Goal: Communication & Community: Ask a question

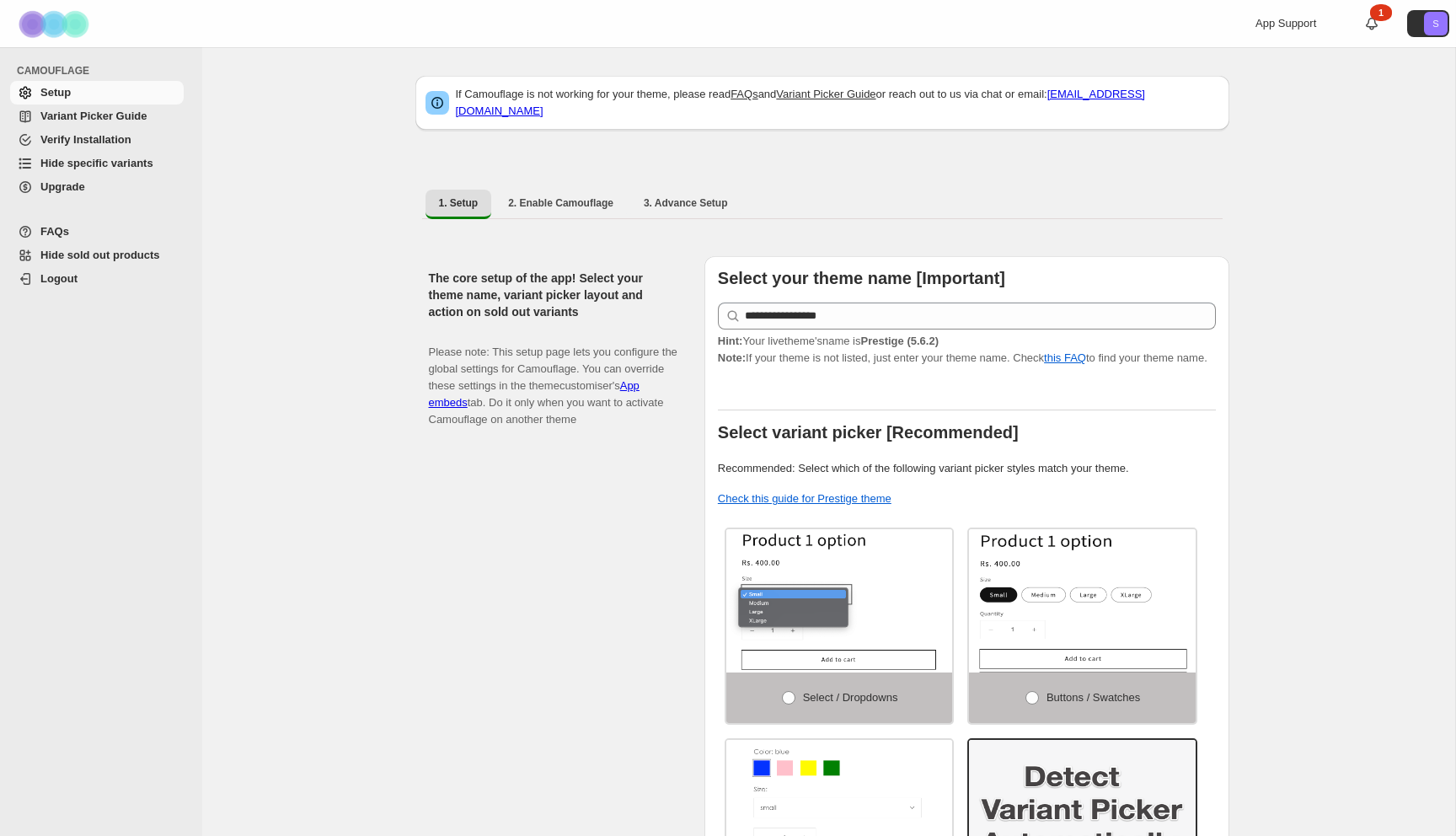
click at [108, 161] on span "Hide specific variants" at bounding box center [97, 163] width 113 height 13
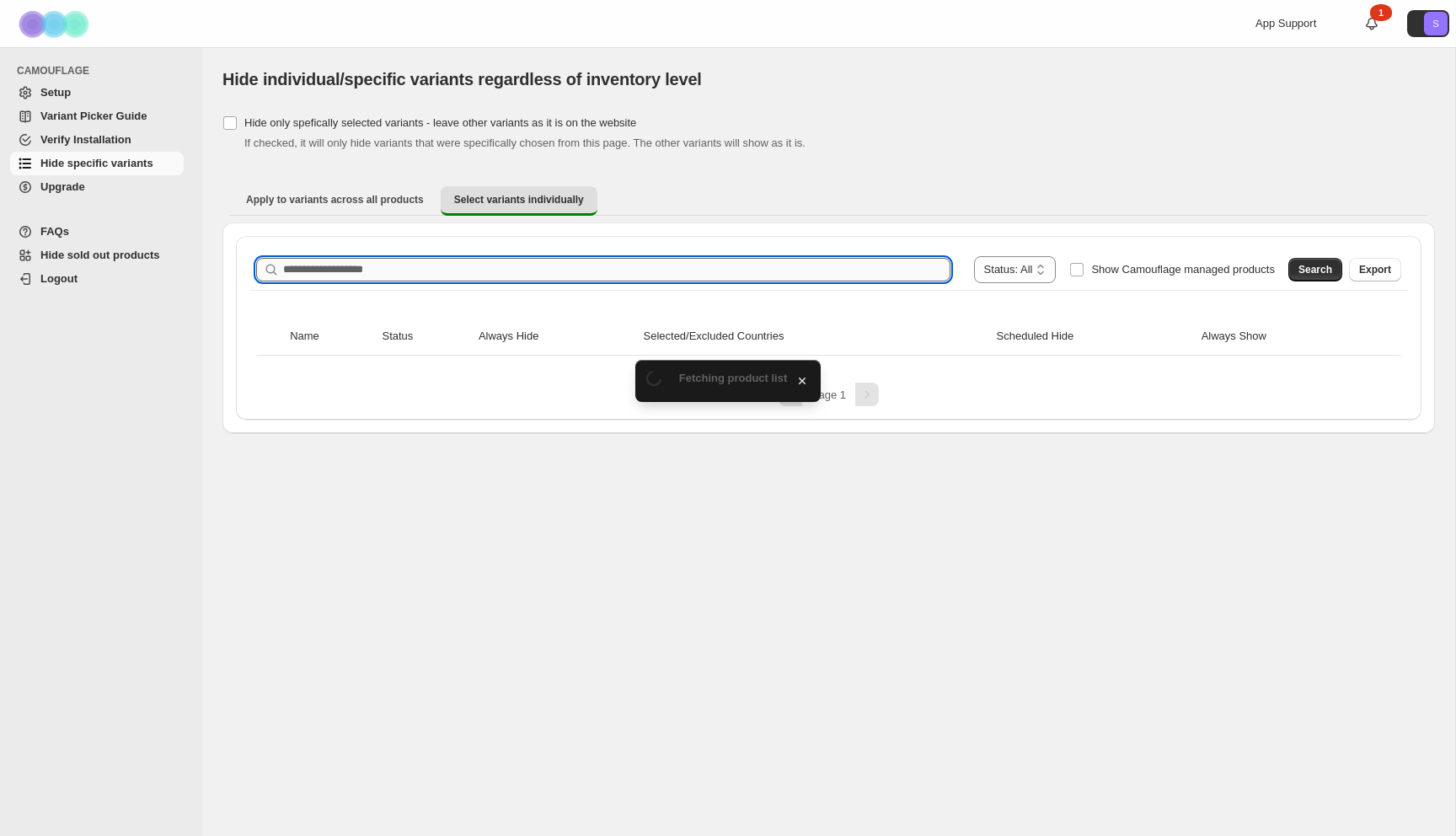
click at [601, 258] on input "Search product name" at bounding box center [616, 270] width 667 height 24
paste input "**********"
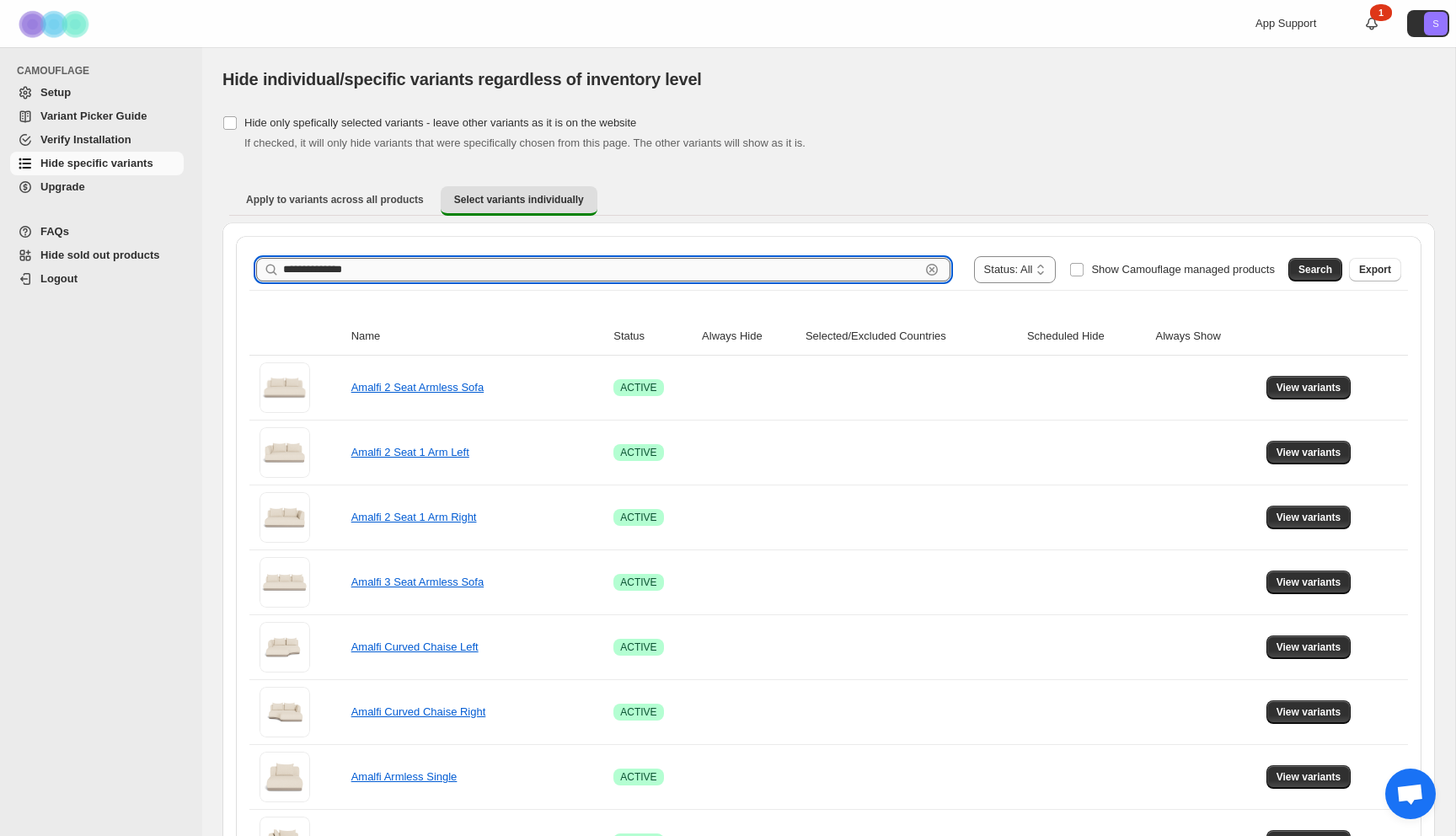
click at [554, 276] on input "**********" at bounding box center [601, 270] width 637 height 24
type input "**********"
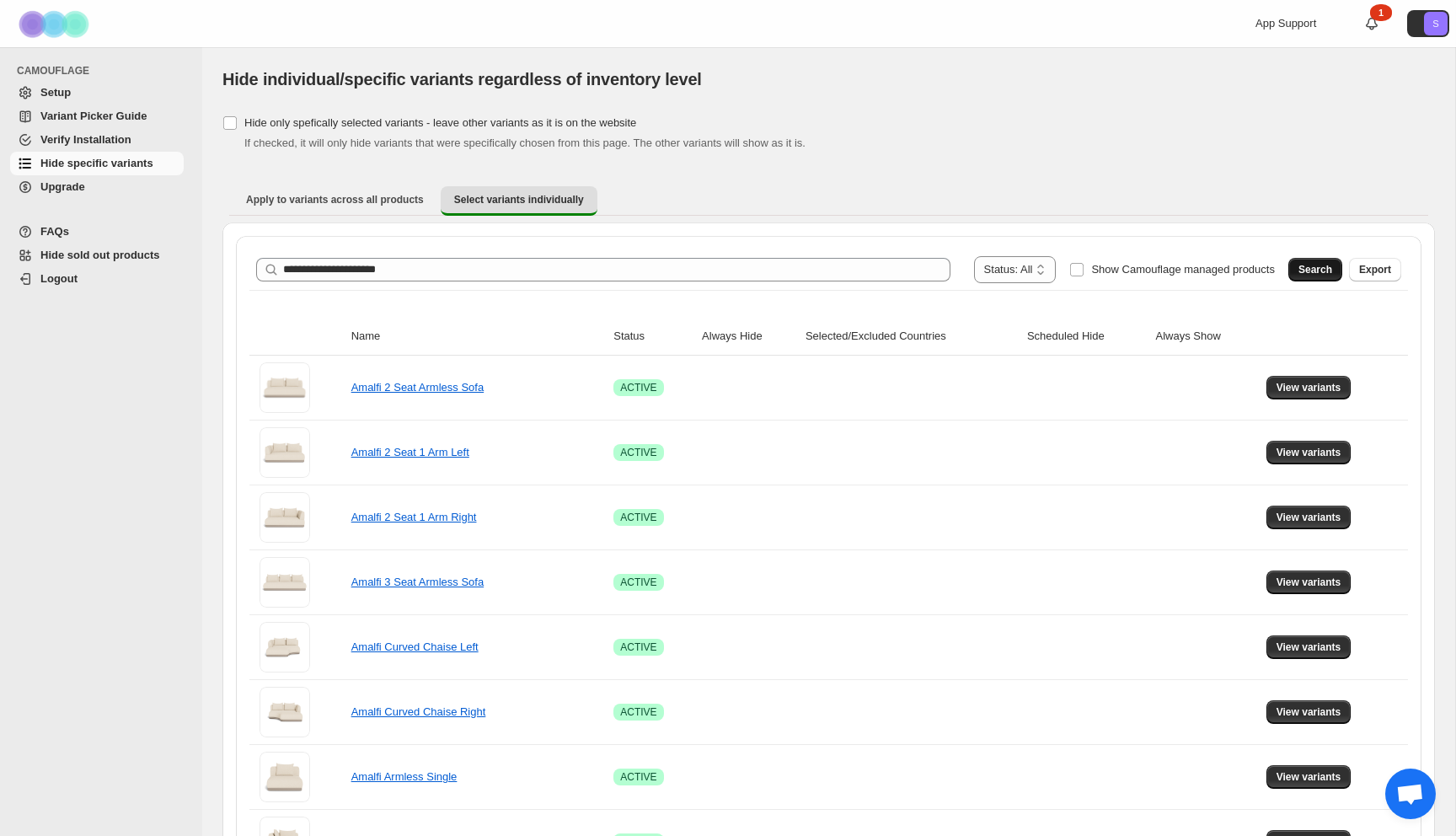
click at [1310, 276] on span "Search" at bounding box center [1315, 269] width 33 height 14
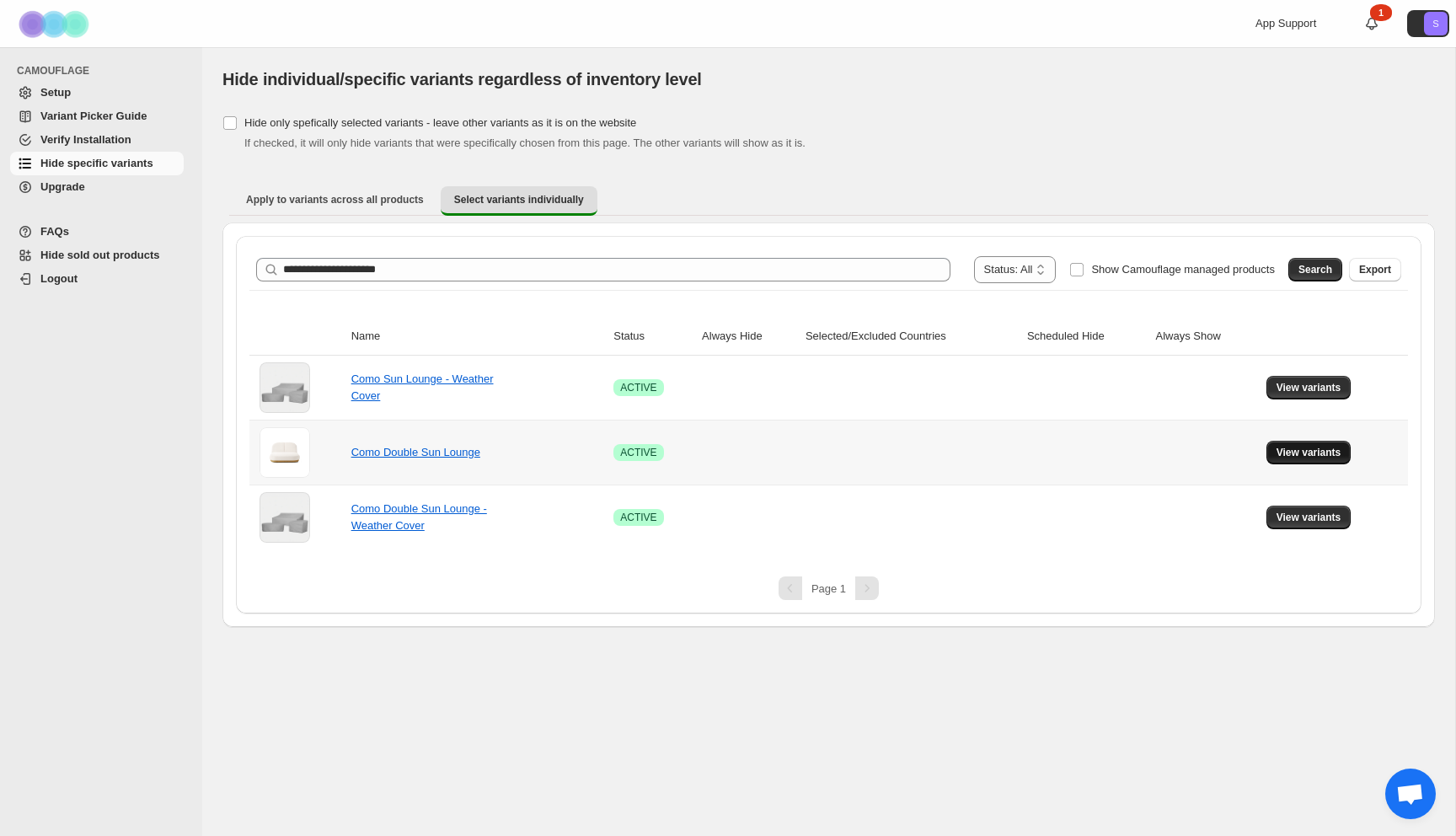
click at [1329, 450] on span "View variants" at bounding box center [1309, 452] width 65 height 14
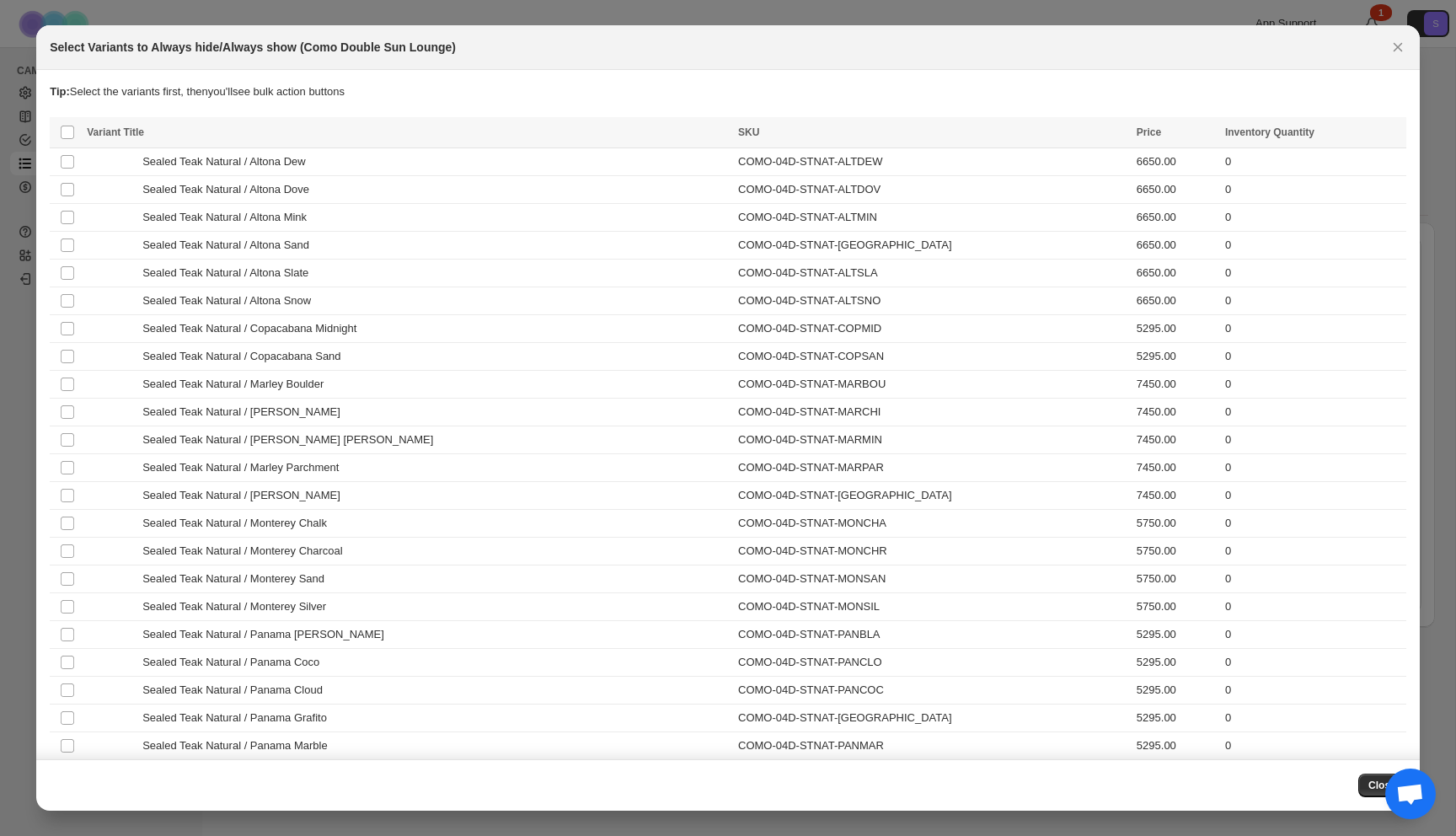
click at [475, 19] on div at bounding box center [728, 418] width 1456 height 836
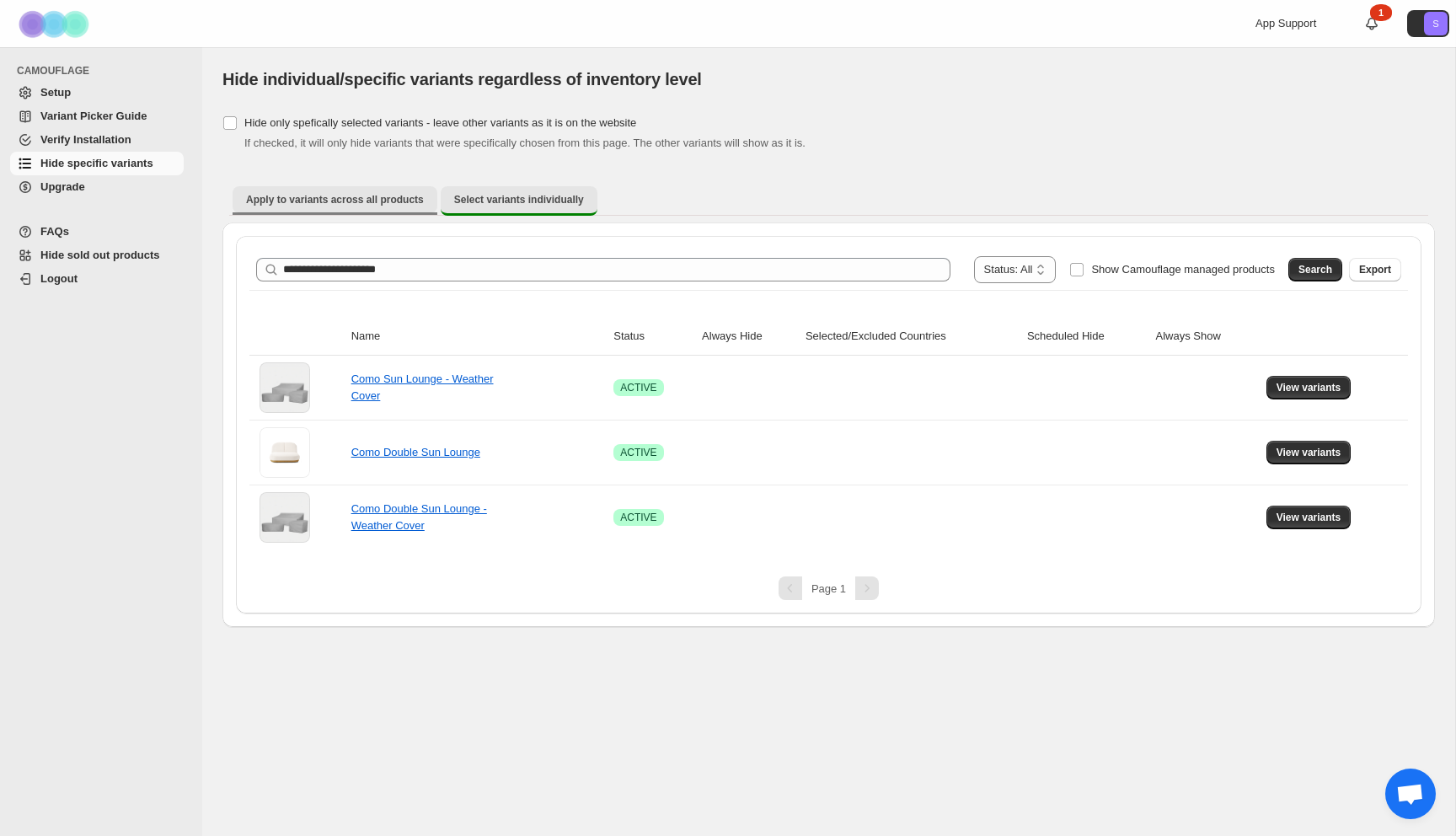
click at [279, 211] on button "Apply to variants across all products" at bounding box center [334, 199] width 204 height 27
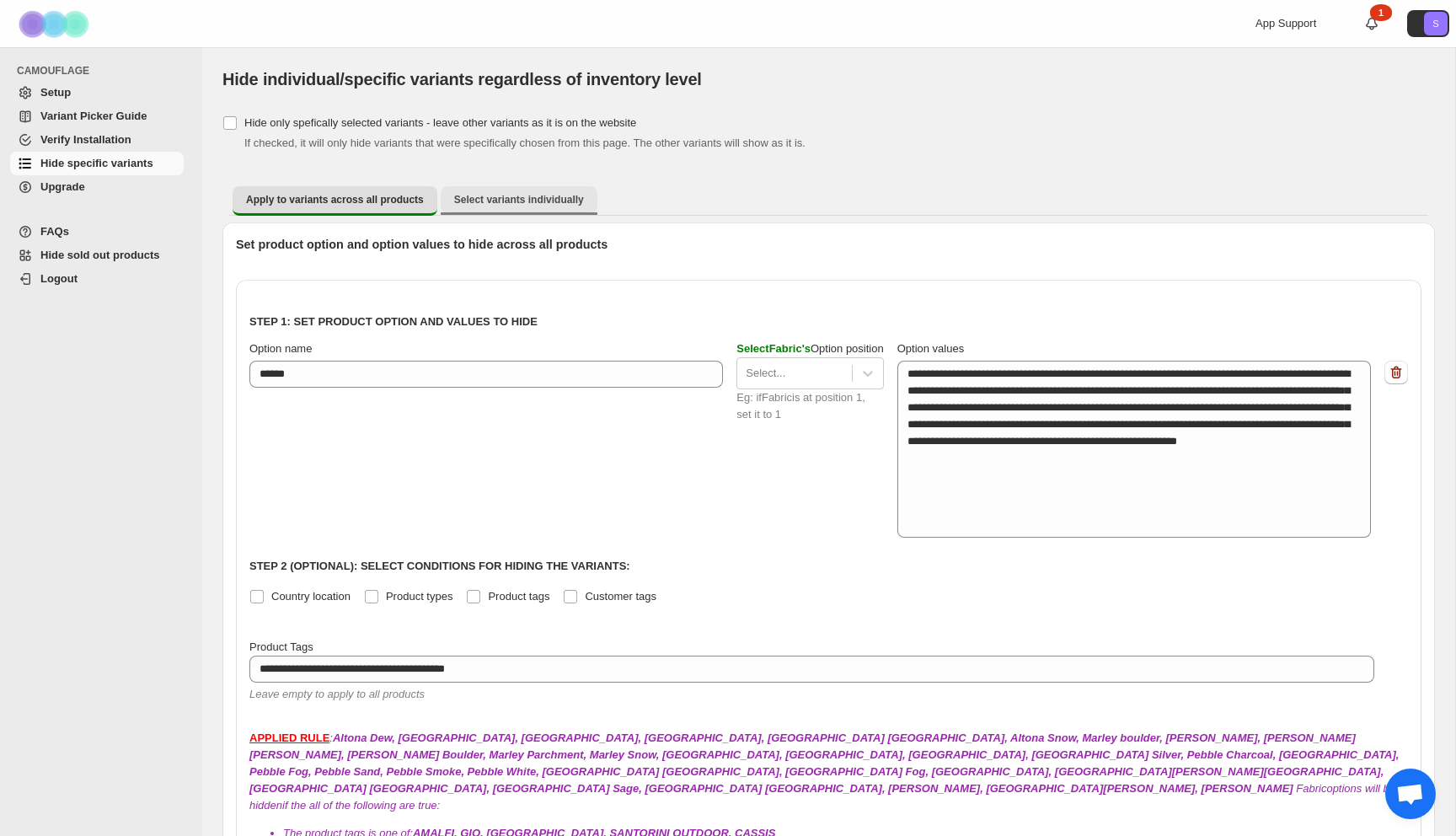
click at [507, 203] on span "Select variants individually" at bounding box center [519, 200] width 130 height 14
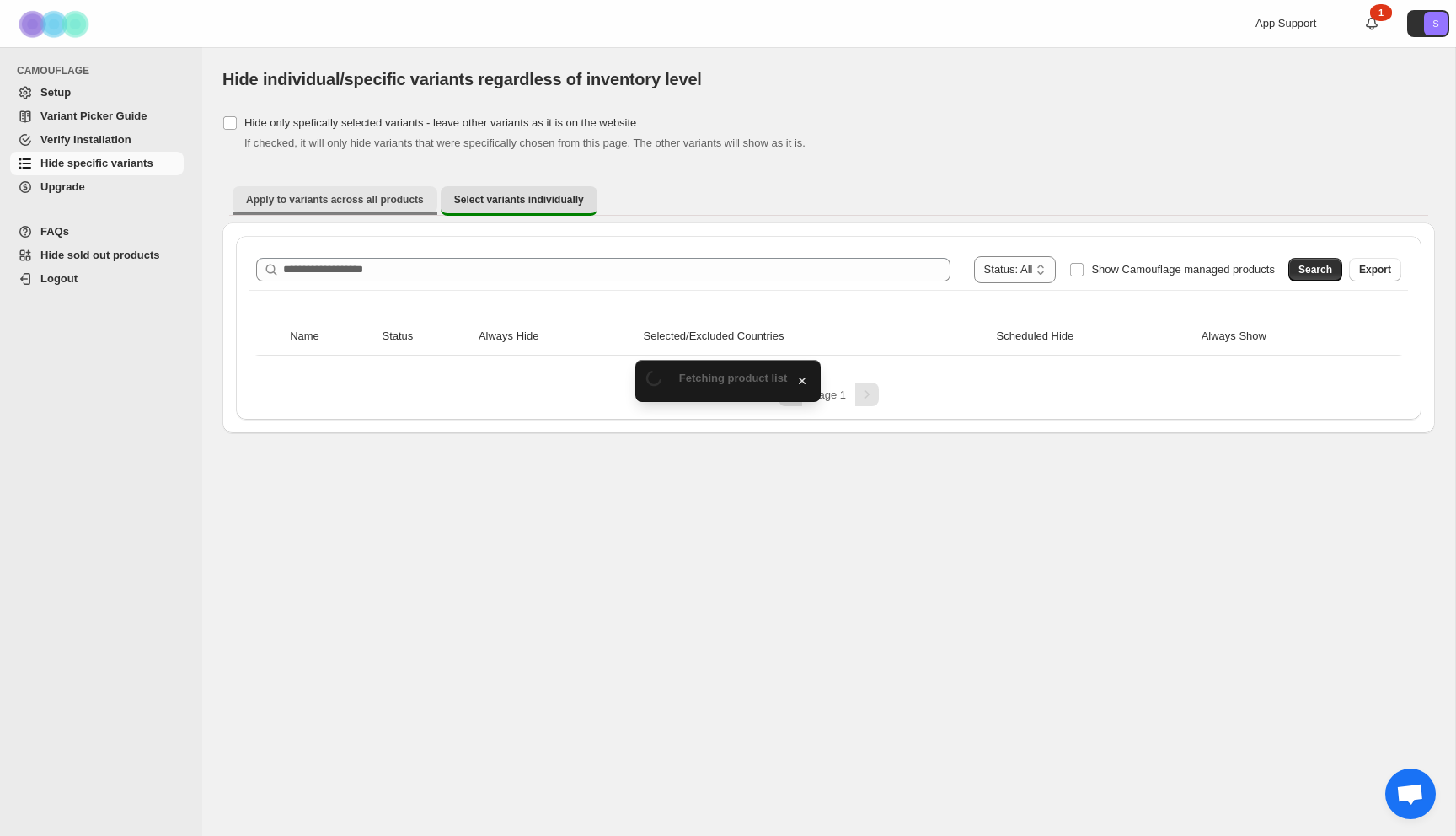
click at [381, 197] on span "Apply to variants across all products" at bounding box center [335, 200] width 178 height 14
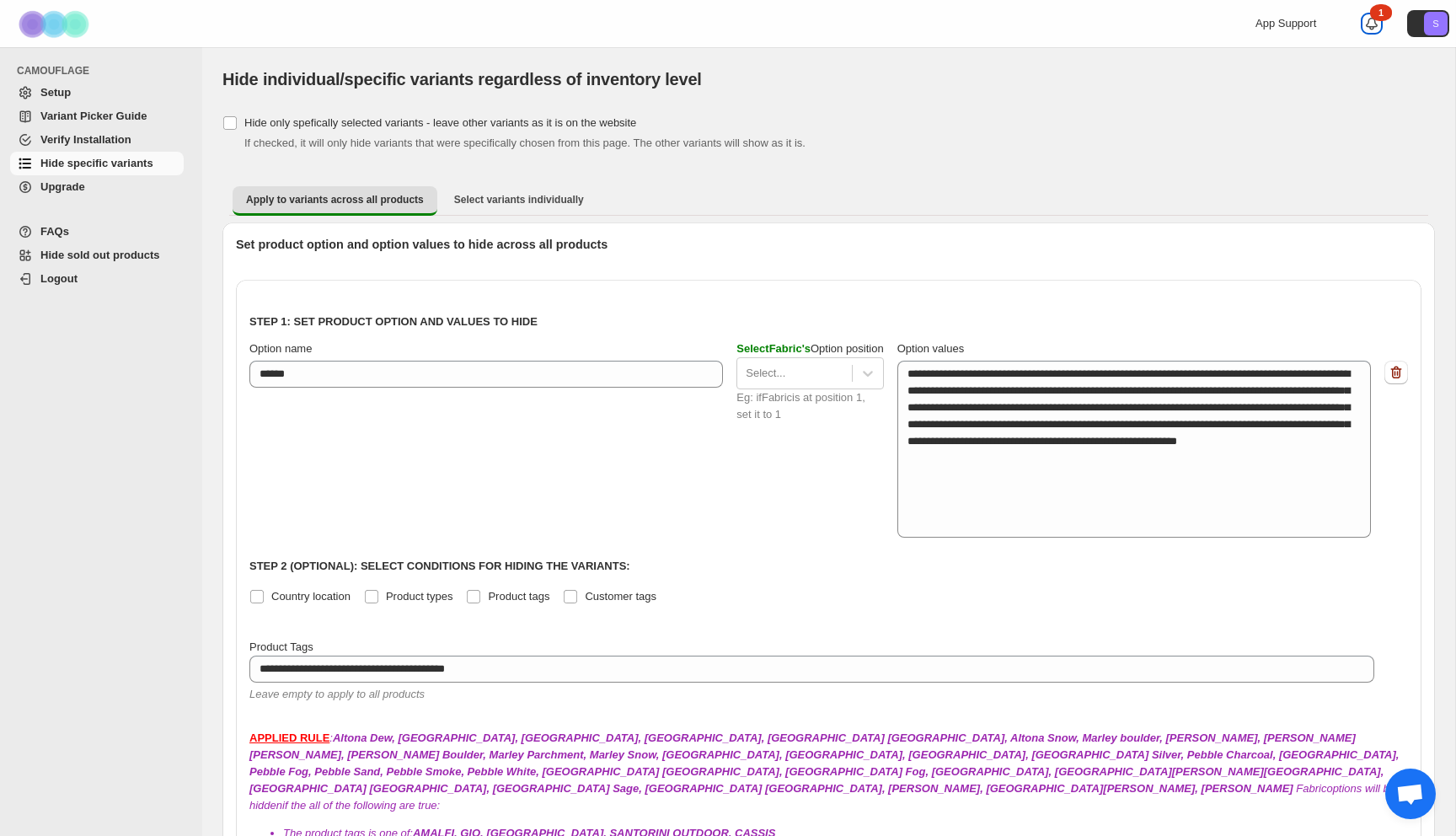
click at [1377, 16] on div "1" at bounding box center [1381, 13] width 22 height 17
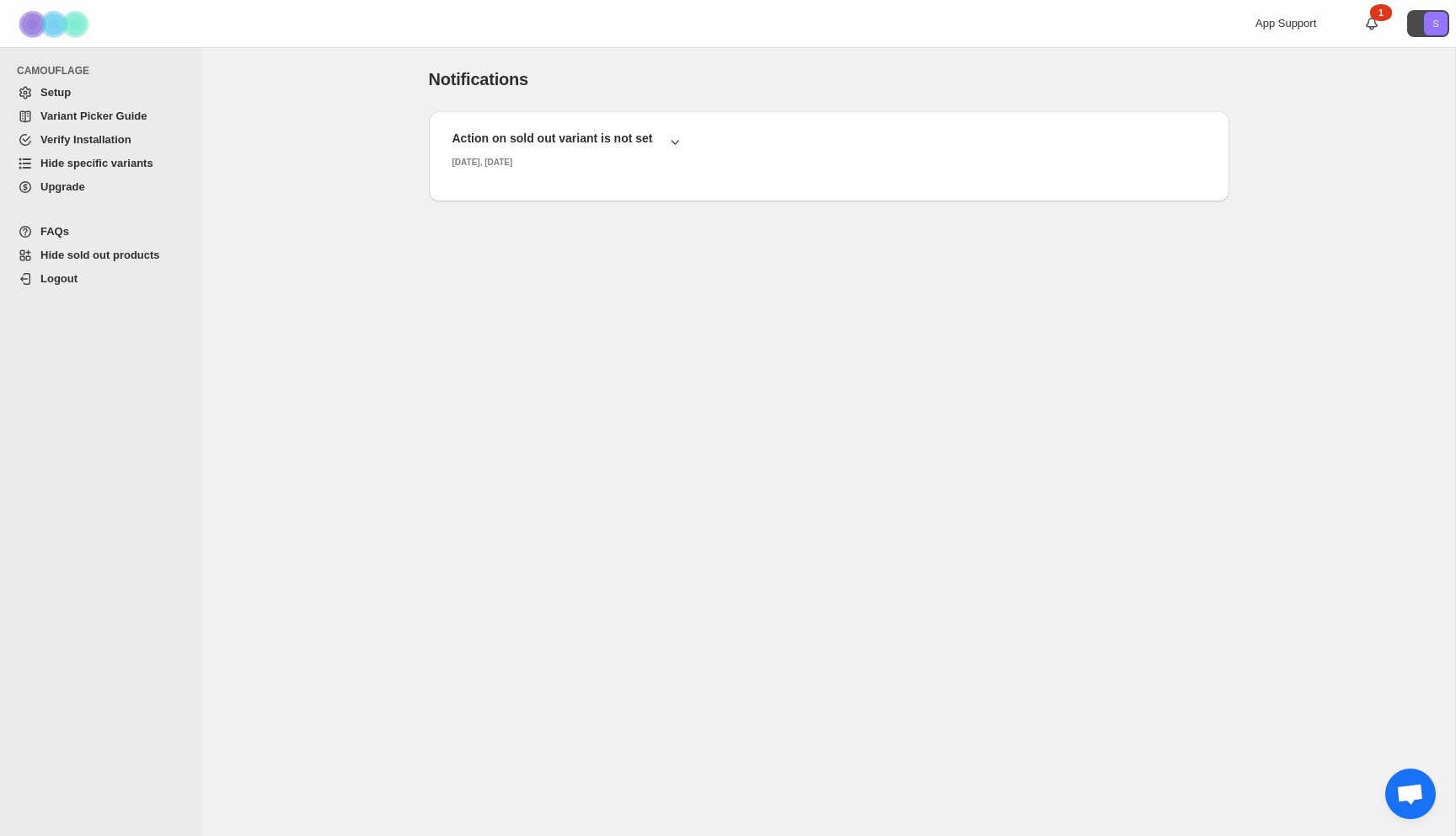
click at [1426, 24] on icon "S" at bounding box center [1436, 24] width 24 height 24
click at [1362, 20] on div "App Support 1 S" at bounding box center [1355, 23] width 201 height 47
click at [681, 143] on icon "button" at bounding box center [675, 141] width 17 height 17
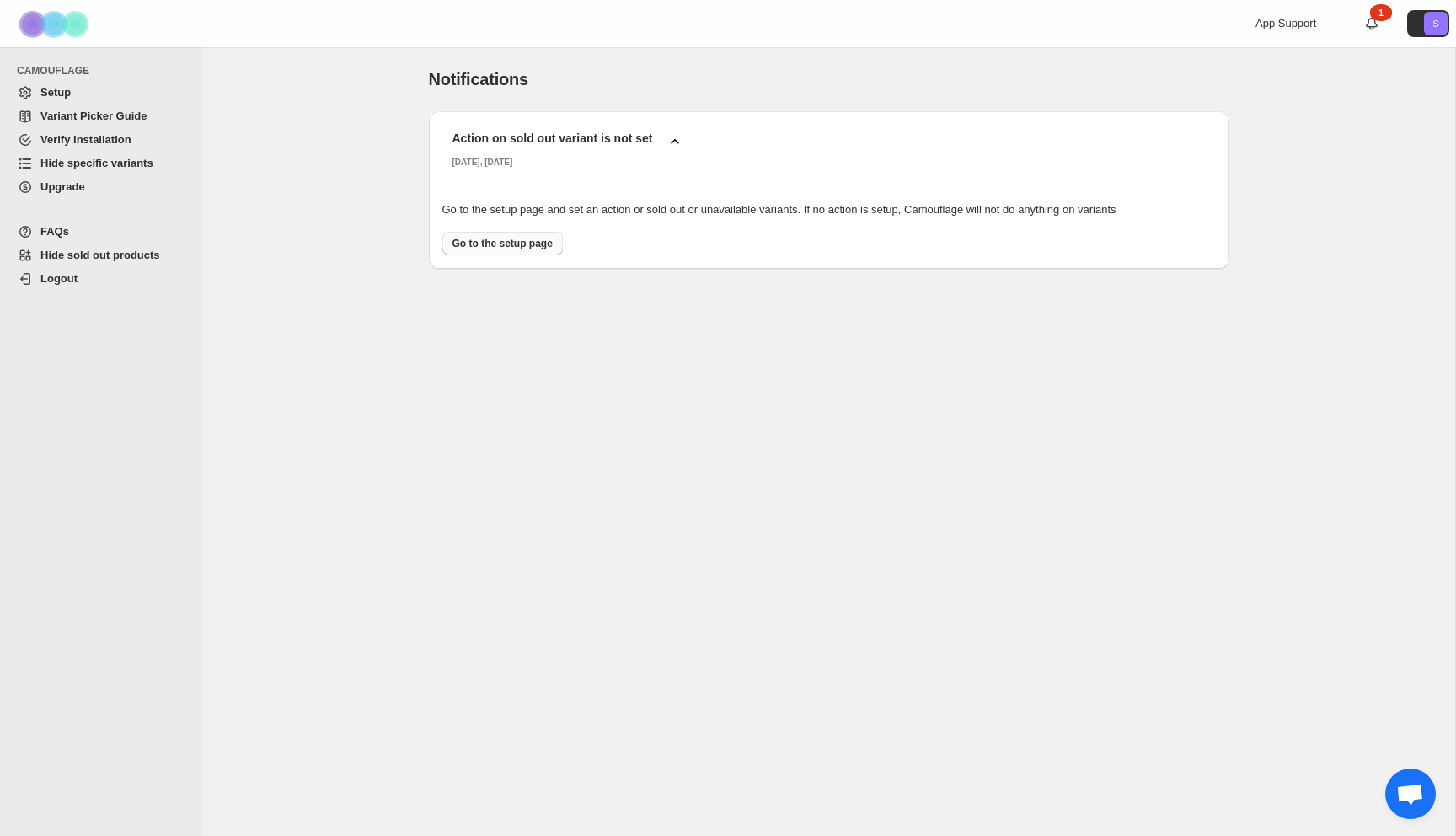
click at [534, 245] on span "Go to the setup page" at bounding box center [502, 243] width 100 height 14
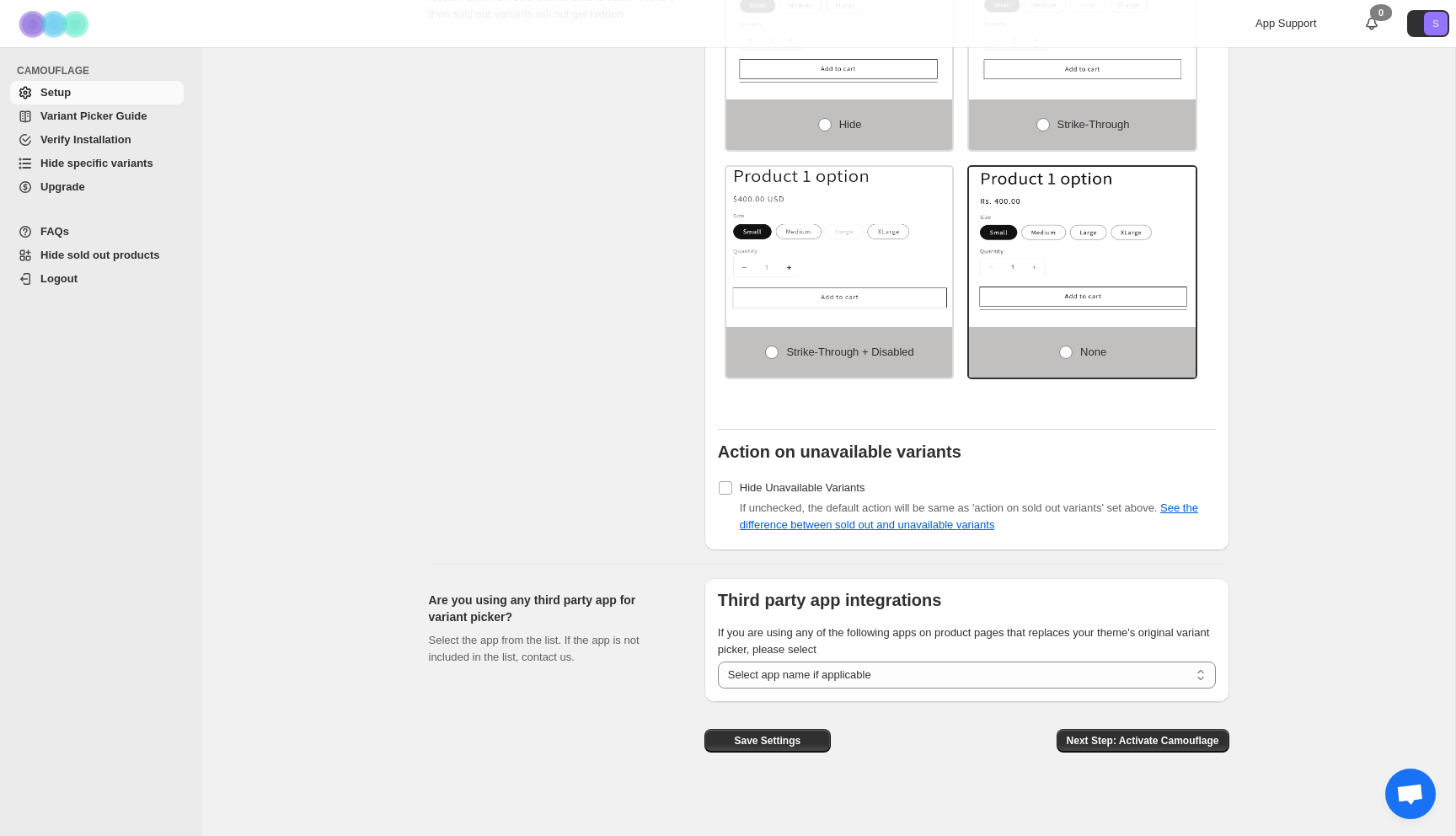
scroll to position [1107, 0]
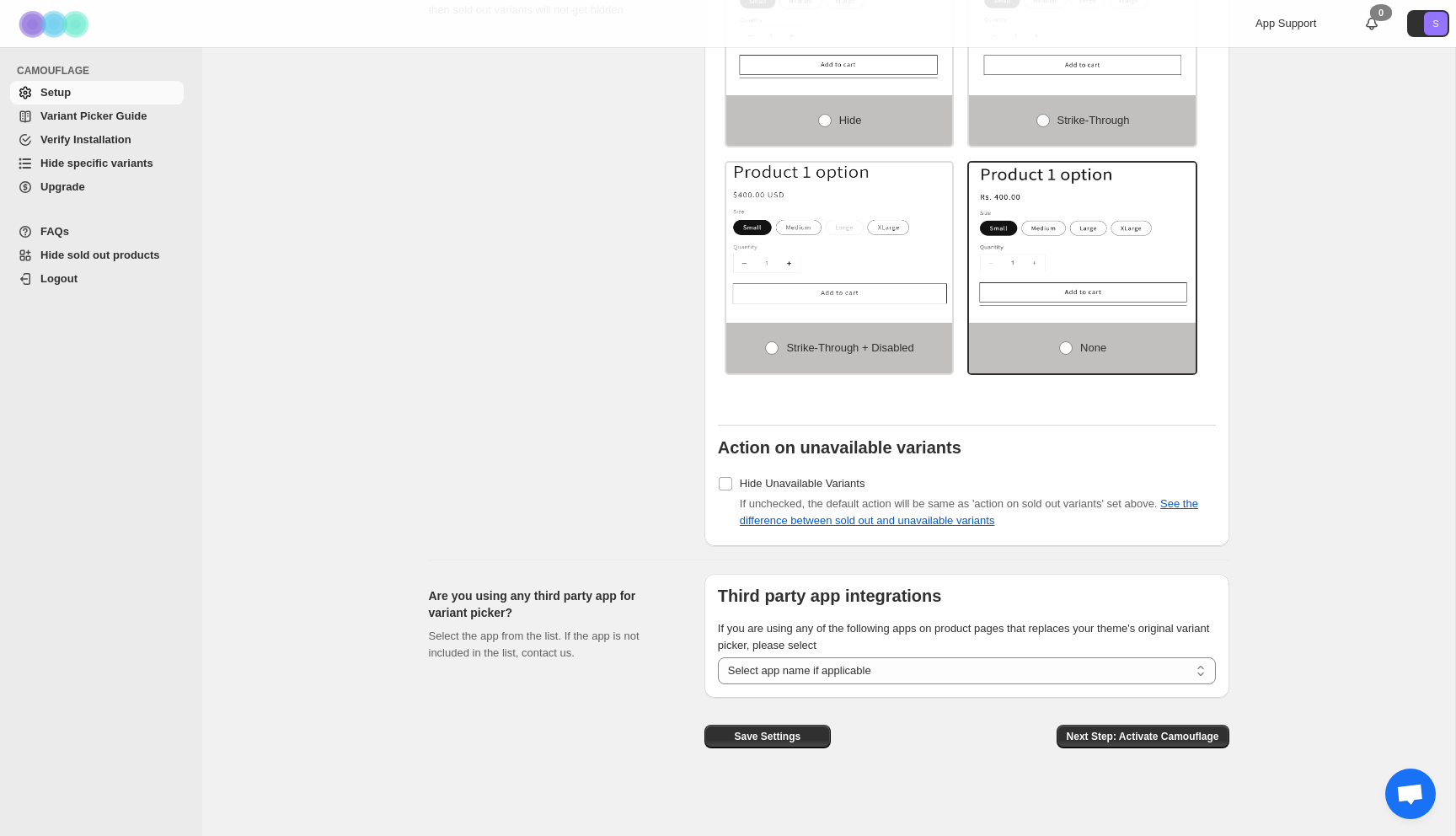
click at [1310, 24] on span "App Support" at bounding box center [1286, 23] width 61 height 13
click at [1286, 20] on span "App Support" at bounding box center [1286, 23] width 61 height 13
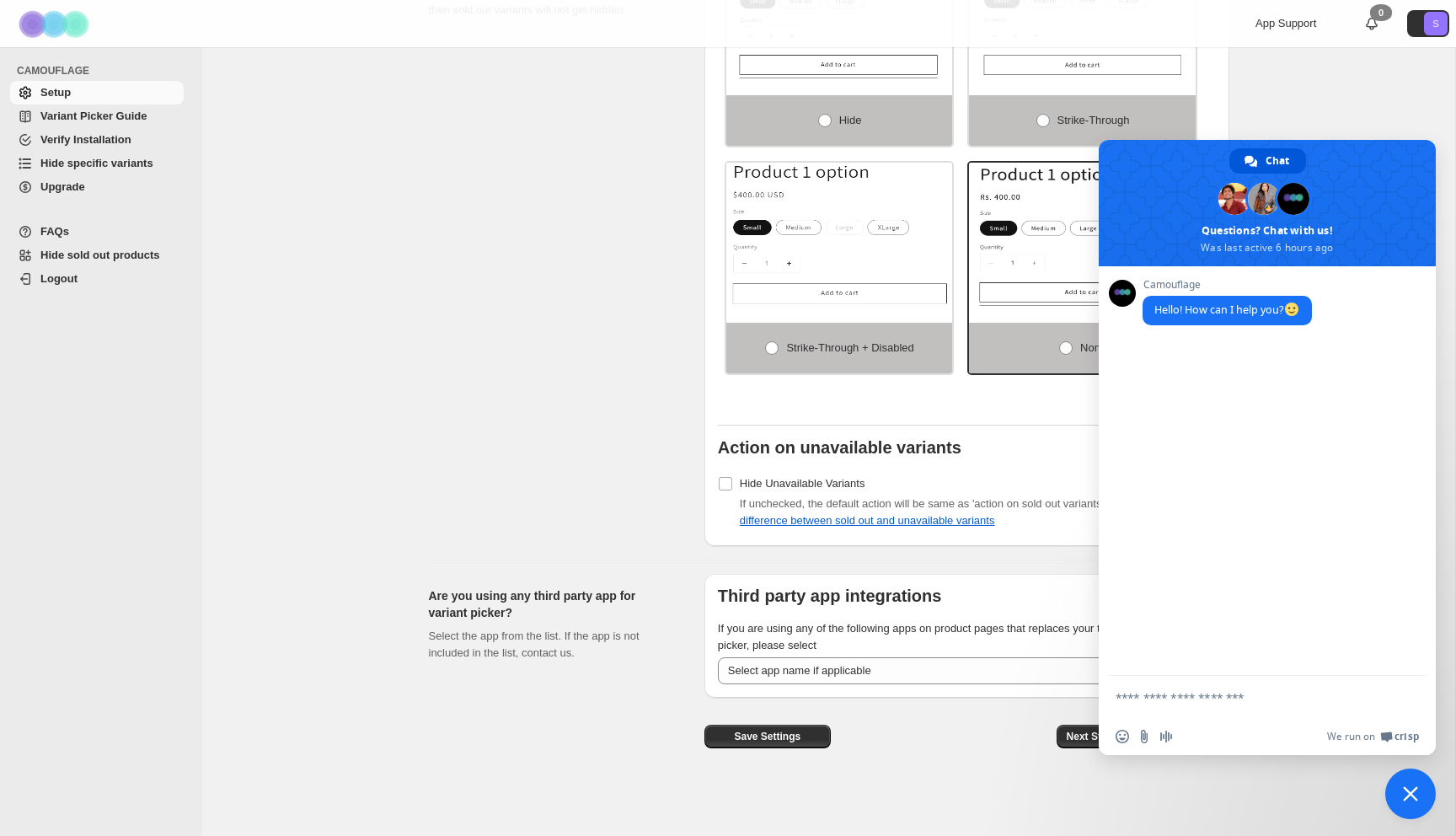
click at [1282, 31] on div "App Support" at bounding box center [1295, 23] width 80 height 17
click at [1202, 695] on textarea "Compose your message..." at bounding box center [1249, 697] width 266 height 15
